Goal: Navigation & Orientation: Go to known website

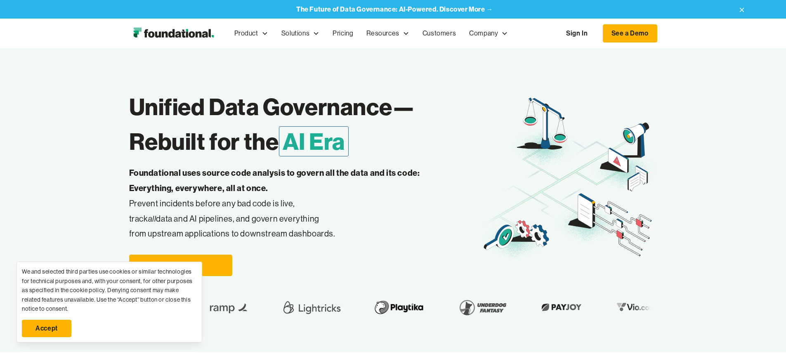
scroll to position [2621, 0]
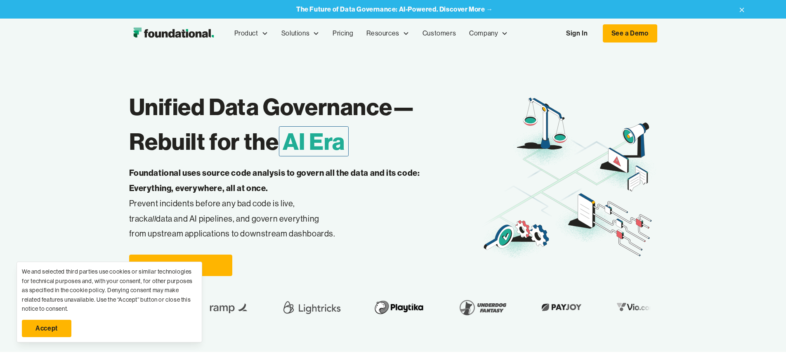
click at [47, 328] on link "Accept" at bounding box center [46, 328] width 49 height 17
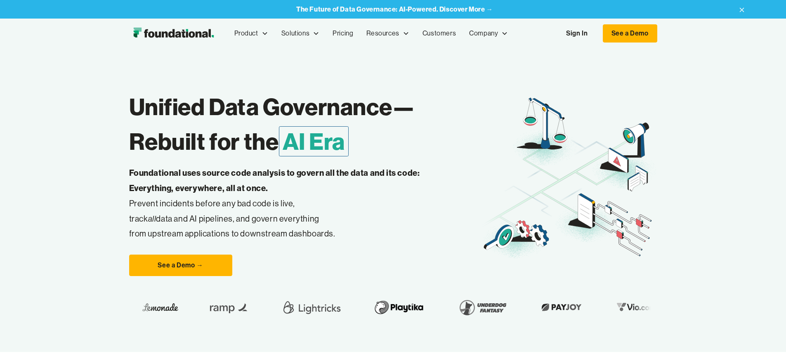
click at [595, 33] on link "Sign In" at bounding box center [577, 33] width 38 height 17
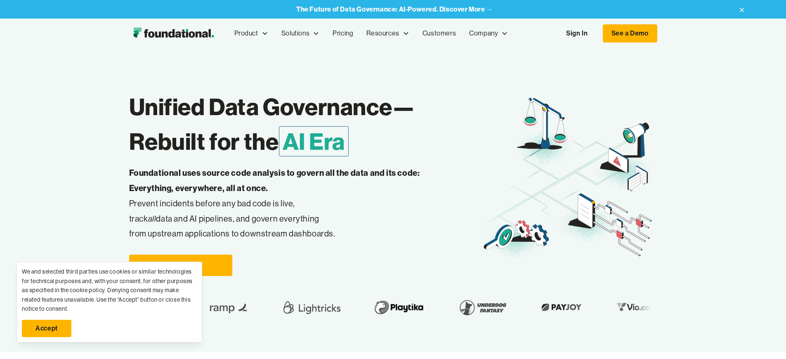
click at [595, 33] on link "Sign In" at bounding box center [577, 33] width 38 height 17
click at [47, 328] on link "Accept" at bounding box center [46, 328] width 49 height 17
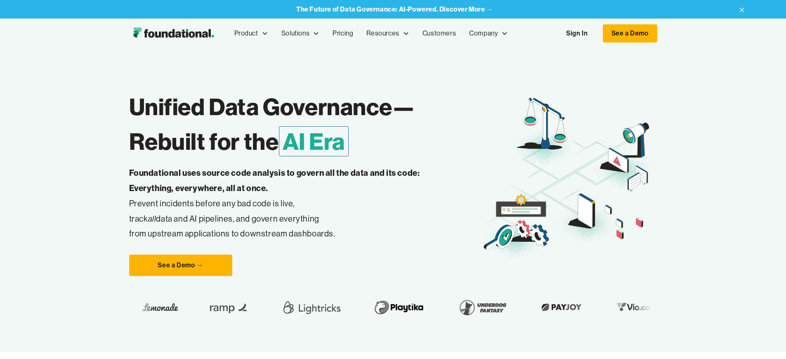
click at [595, 33] on link "Sign In" at bounding box center [577, 33] width 38 height 17
